Goal: Task Accomplishment & Management: Manage account settings

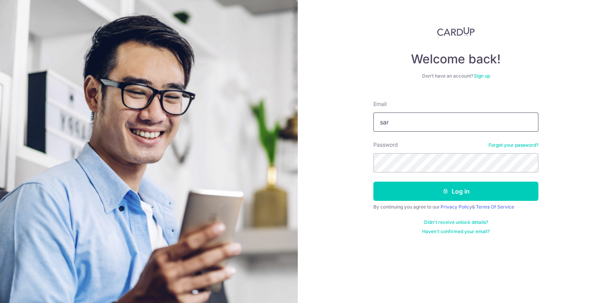
click at [396, 125] on input "sar" at bounding box center [455, 121] width 165 height 19
type input "[PERSON_NAME][EMAIL_ADDRESS][DOMAIN_NAME]"
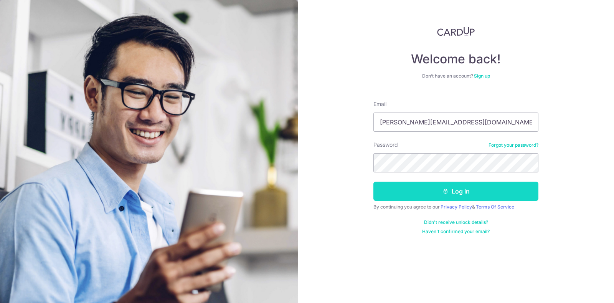
click at [416, 190] on button "Log in" at bounding box center [455, 190] width 165 height 19
